Goal: Task Accomplishment & Management: Manage account settings

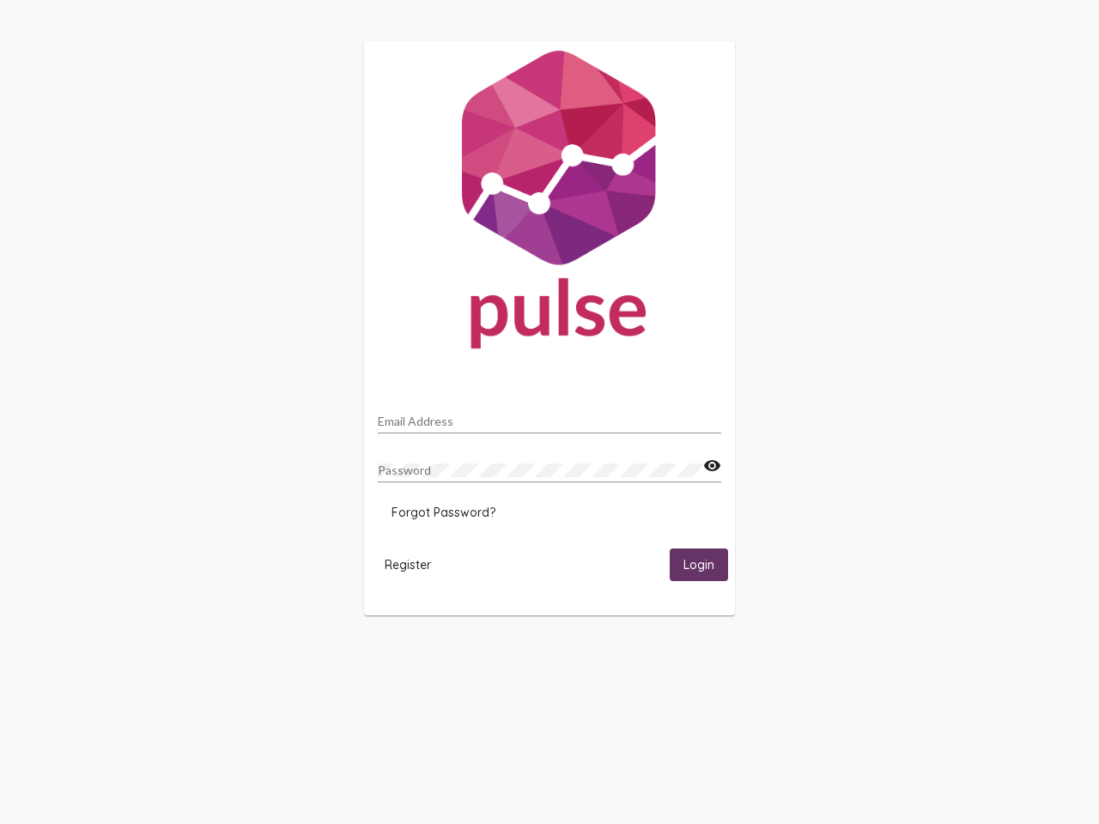
click at [550, 416] on input "Email Address" at bounding box center [549, 422] width 343 height 14
click at [712, 466] on mat-icon "visibility" at bounding box center [712, 466] width 18 height 21
click at [443, 513] on span "Forgot Password?" at bounding box center [444, 512] width 104 height 15
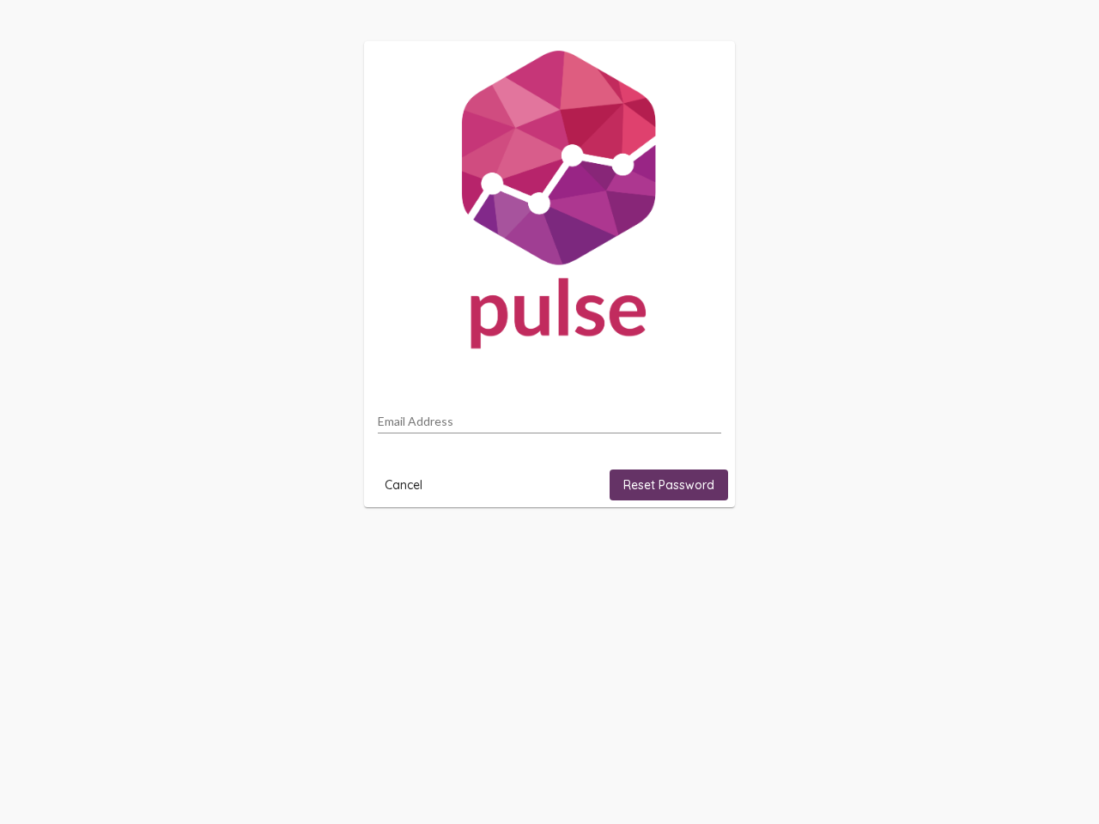
click at [408, 549] on html "Email Address Cancel Reset Password" at bounding box center [549, 274] width 1099 height 549
click at [699, 549] on html "Email Address Cancel Reset Password" at bounding box center [549, 274] width 1099 height 549
